Goal: Navigation & Orientation: Understand site structure

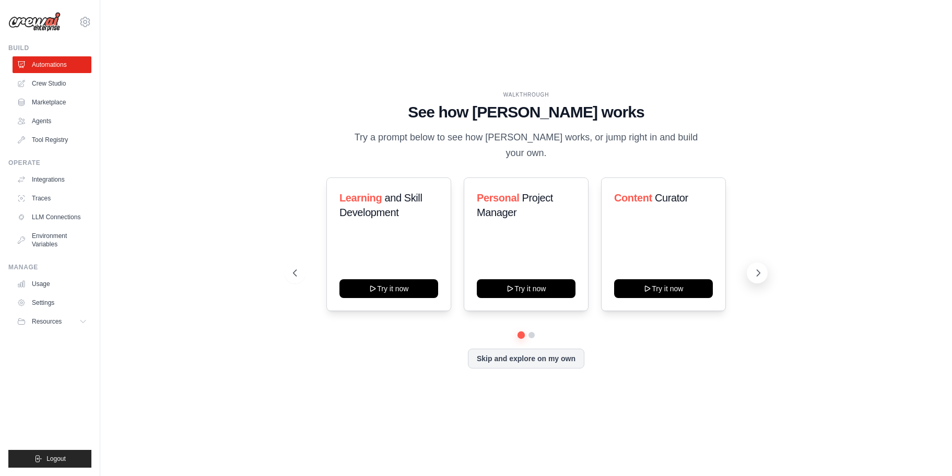
click at [757, 270] on icon at bounding box center [758, 273] width 3 height 6
click at [59, 84] on link "Crew Studio" at bounding box center [53, 83] width 79 height 17
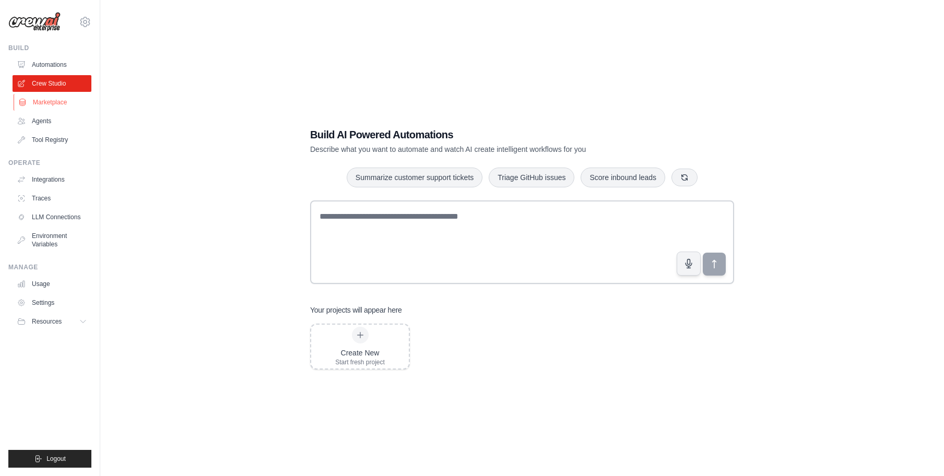
click at [63, 102] on link "Marketplace" at bounding box center [53, 102] width 79 height 17
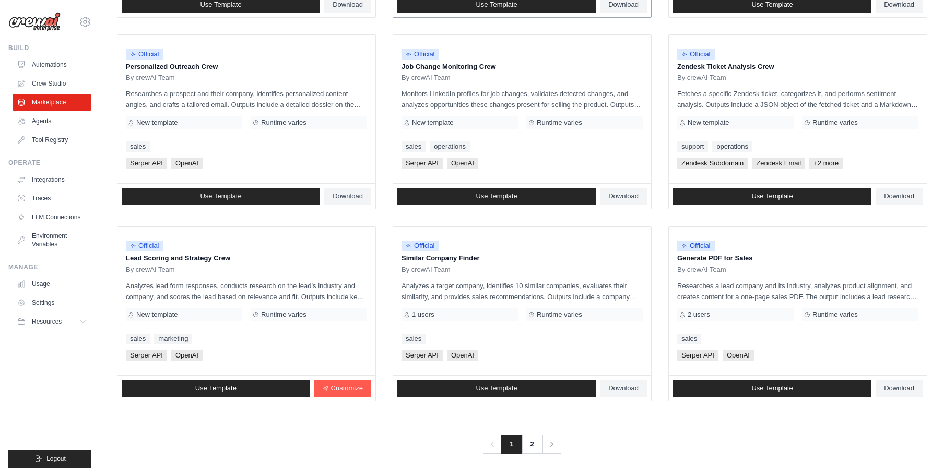
scroll to position [492, 0]
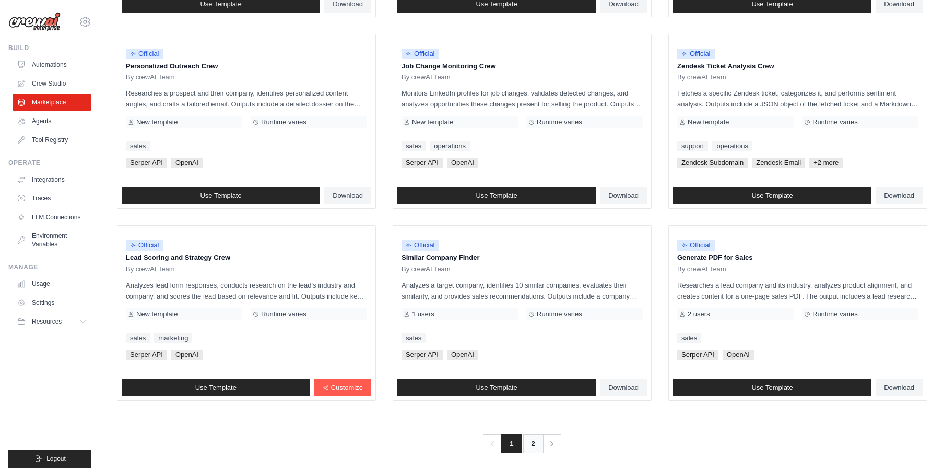
click at [535, 449] on link "2" at bounding box center [533, 444] width 21 height 19
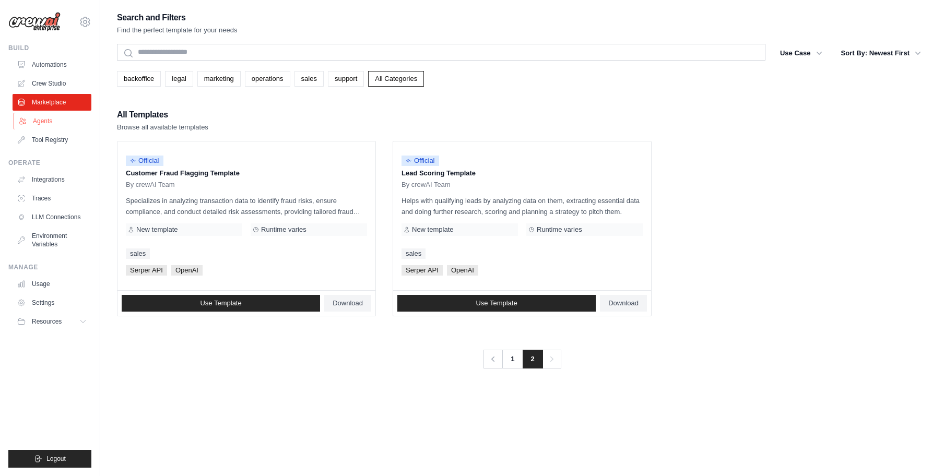
click at [66, 127] on link "Agents" at bounding box center [53, 121] width 79 height 17
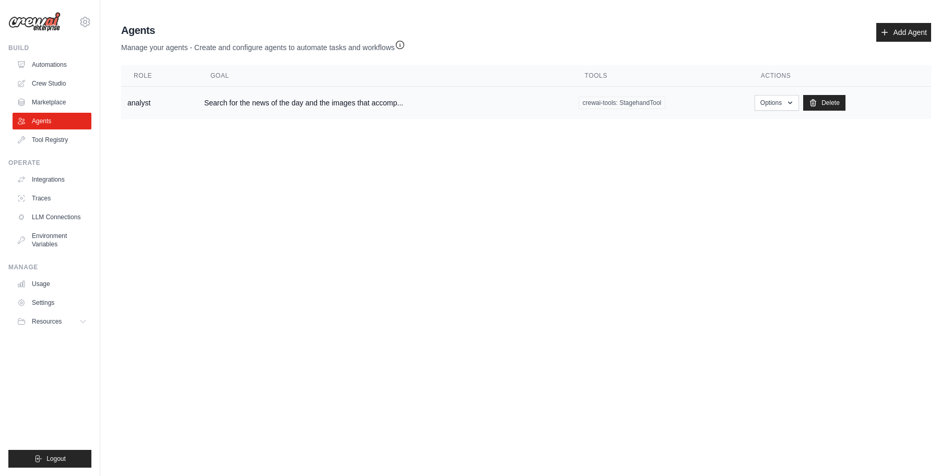
click at [136, 98] on td "analyst" at bounding box center [159, 103] width 77 height 33
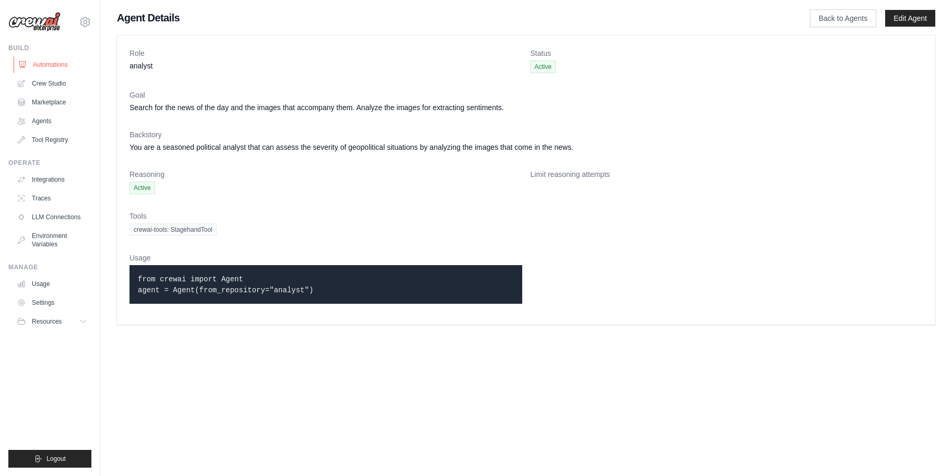
click at [62, 71] on link "Automations" at bounding box center [53, 64] width 79 height 17
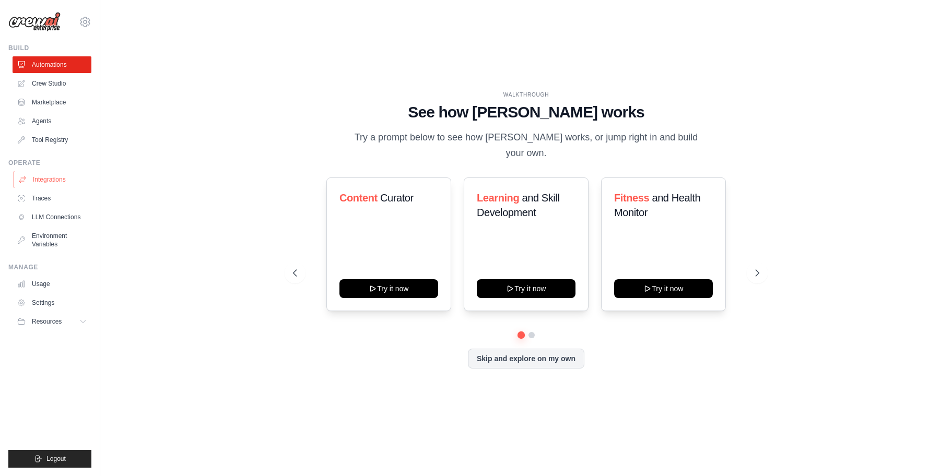
click at [49, 179] on link "Integrations" at bounding box center [53, 179] width 79 height 17
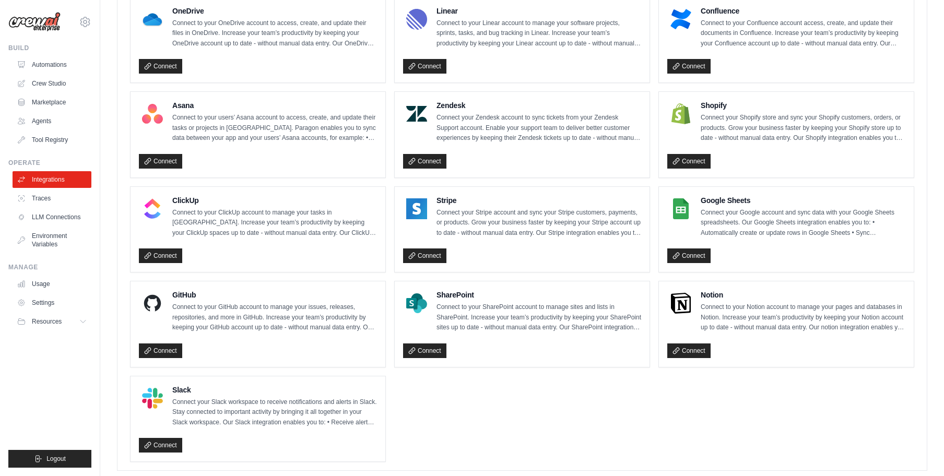
scroll to position [621, 0]
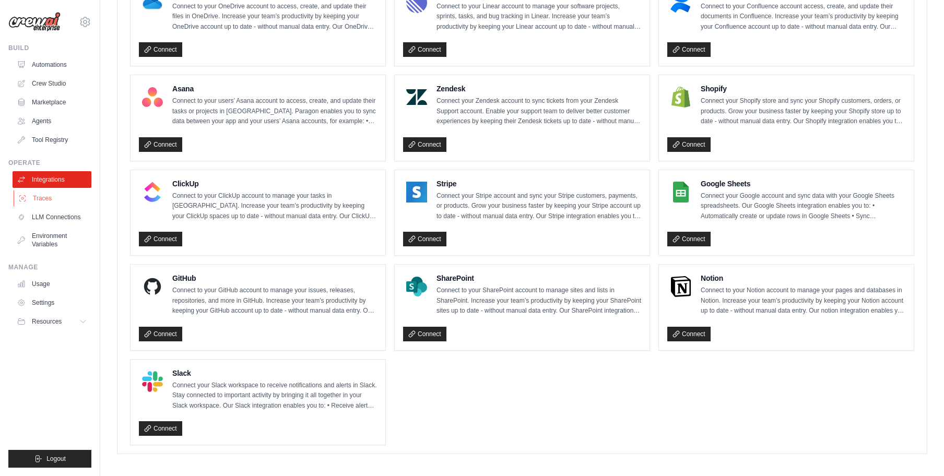
click at [69, 203] on link "Traces" at bounding box center [53, 198] width 79 height 17
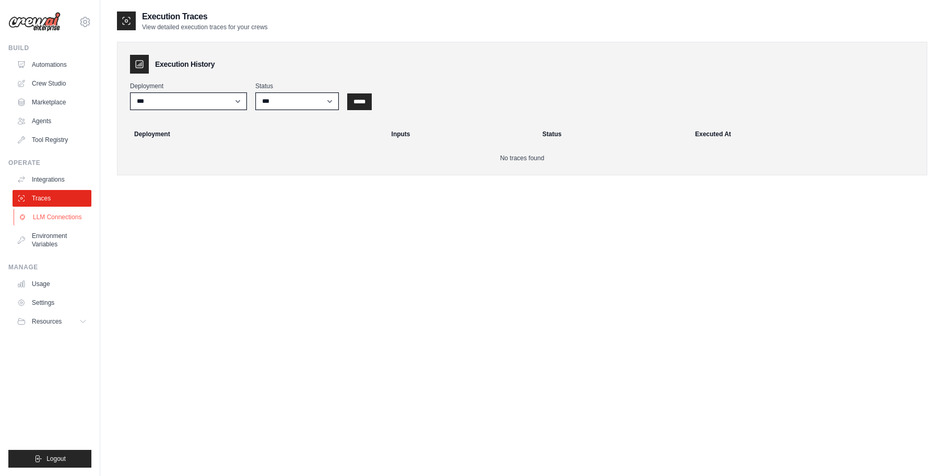
click at [67, 215] on link "LLM Connections" at bounding box center [53, 217] width 79 height 17
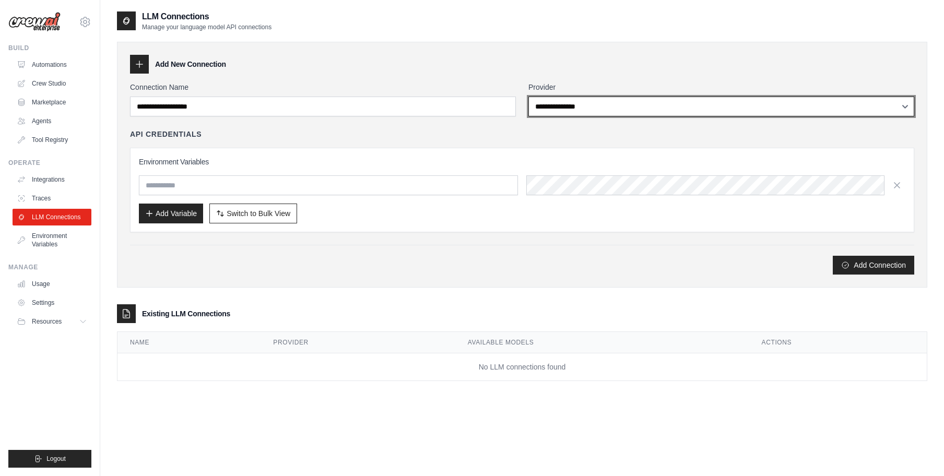
click at [656, 116] on select "**********" at bounding box center [722, 107] width 386 height 20
